Goal: Navigation & Orientation: Find specific page/section

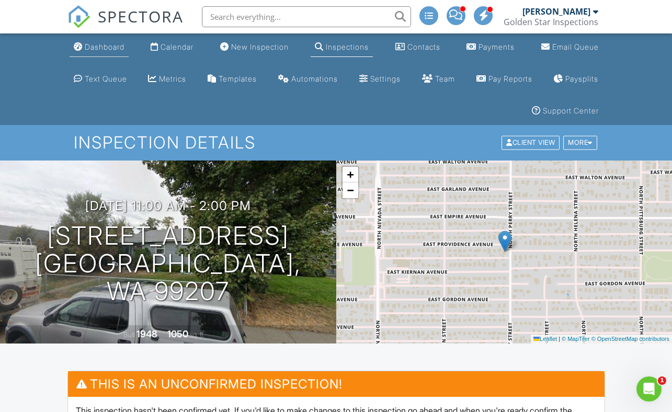
click at [99, 52] on link "Dashboard" at bounding box center [99, 47] width 59 height 19
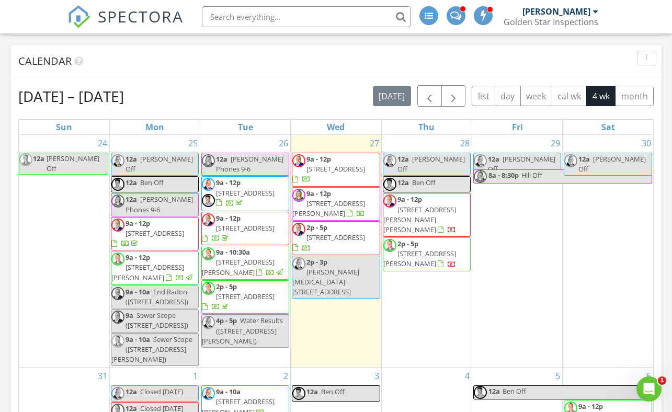
scroll to position [169, 0]
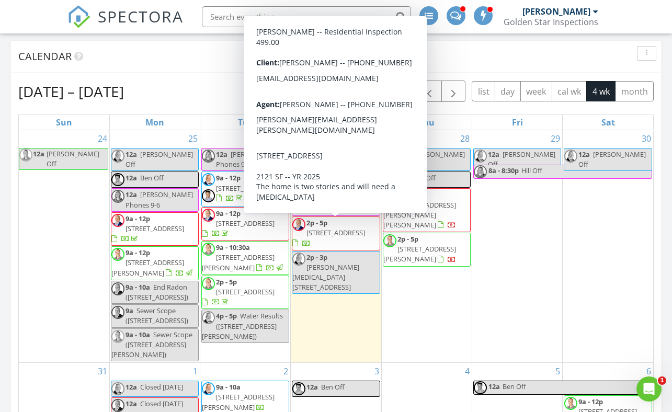
click at [228, 92] on div "Aug 24 – Sep 20, 2025 today list day week cal wk 4 wk month" at bounding box center [335, 91] width 635 height 21
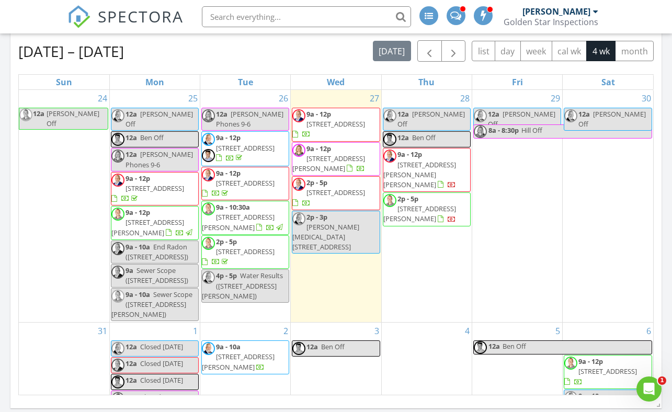
scroll to position [210, 0]
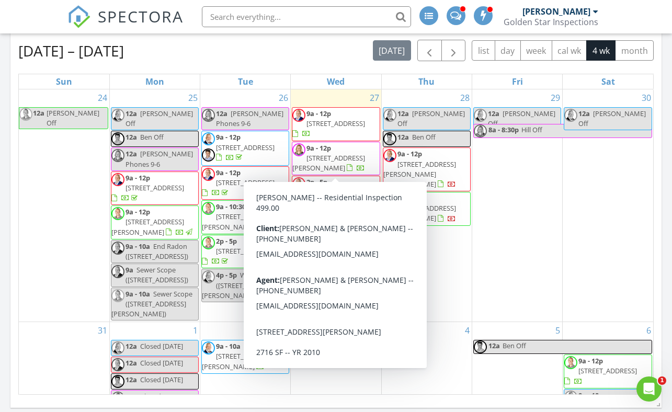
click at [335, 154] on span "3212 Lloyd Ln, Spokane 99223" at bounding box center [328, 162] width 73 height 19
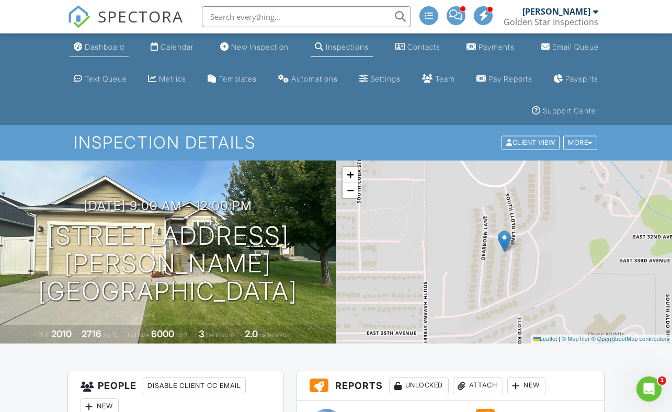
click at [106, 45] on div "Dashboard" at bounding box center [105, 46] width 40 height 9
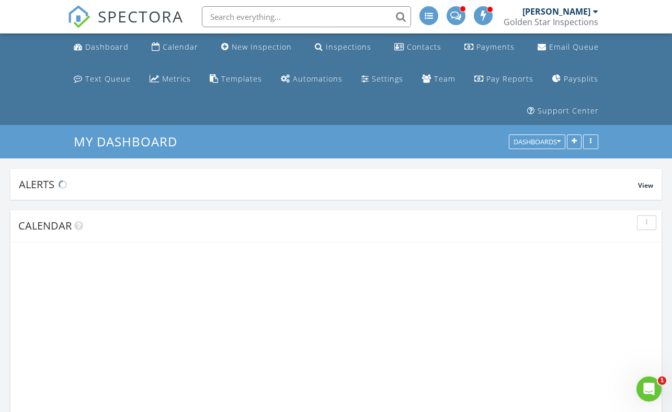
scroll to position [848, 672]
